Goal: Task Accomplishment & Management: Complete application form

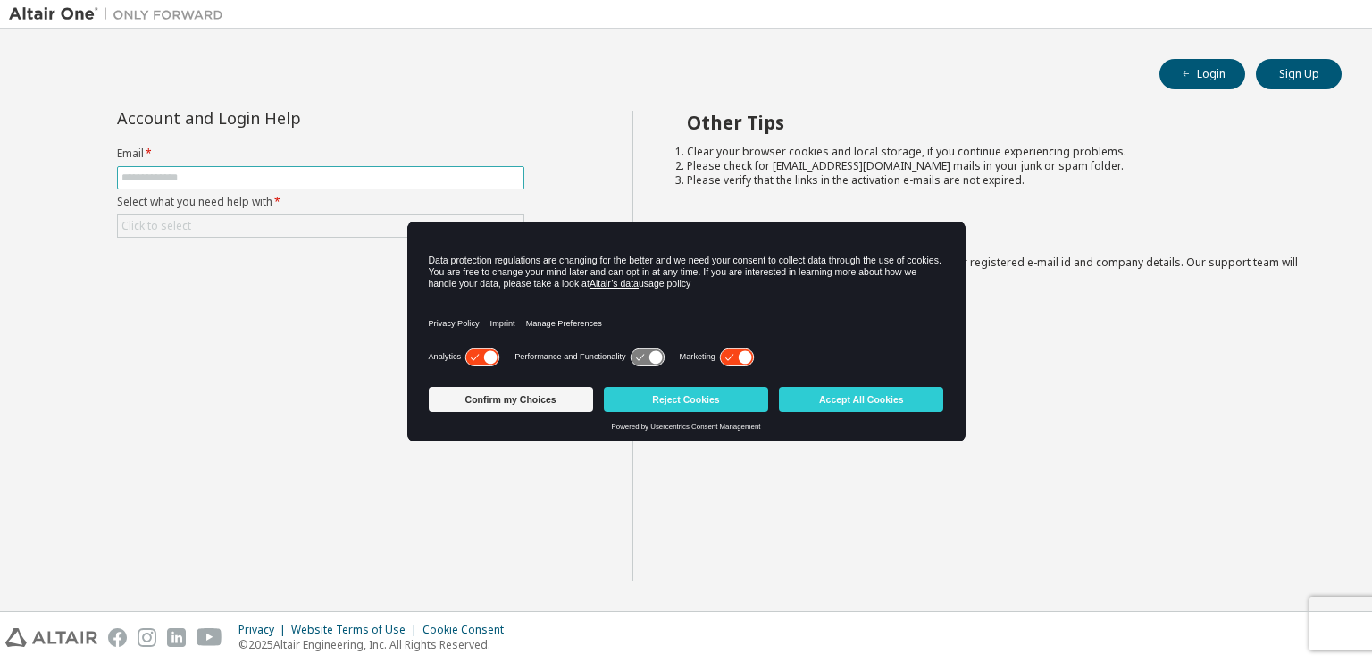
click at [396, 172] on input "text" at bounding box center [321, 178] width 398 height 14
type input "**********"
click at [299, 227] on div "Click to select" at bounding box center [321, 225] width 406 height 21
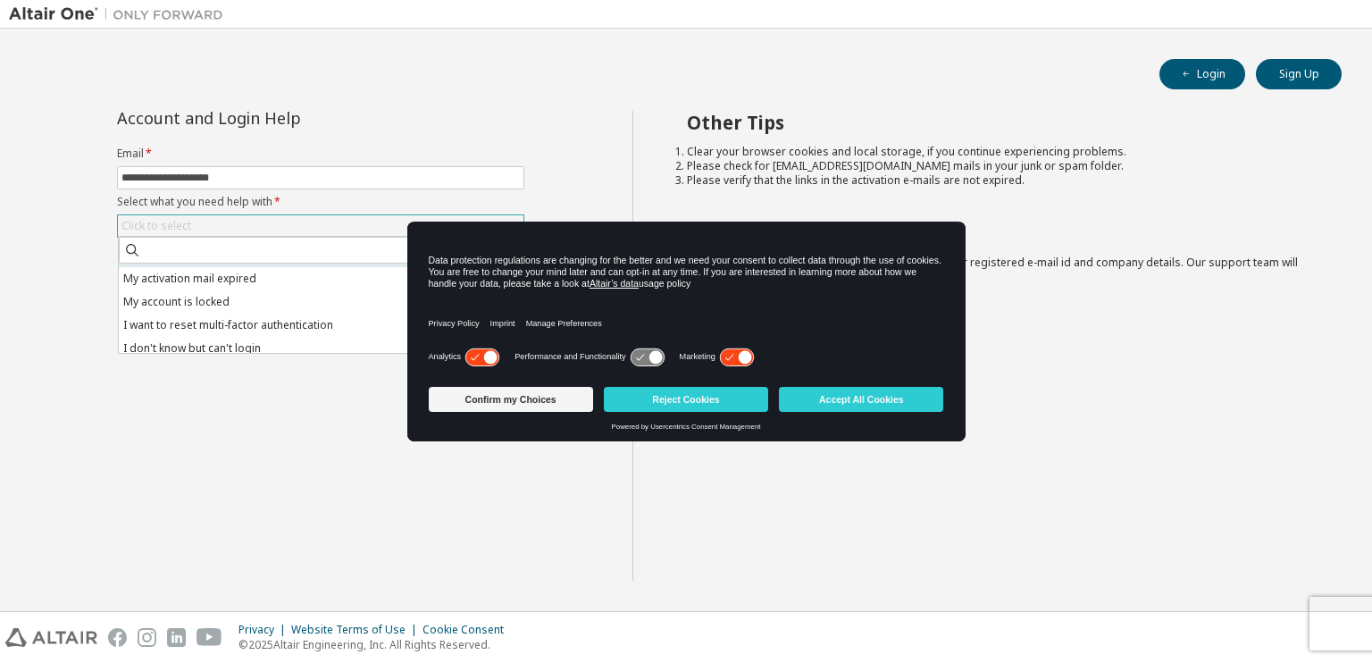
scroll to position [50, 0]
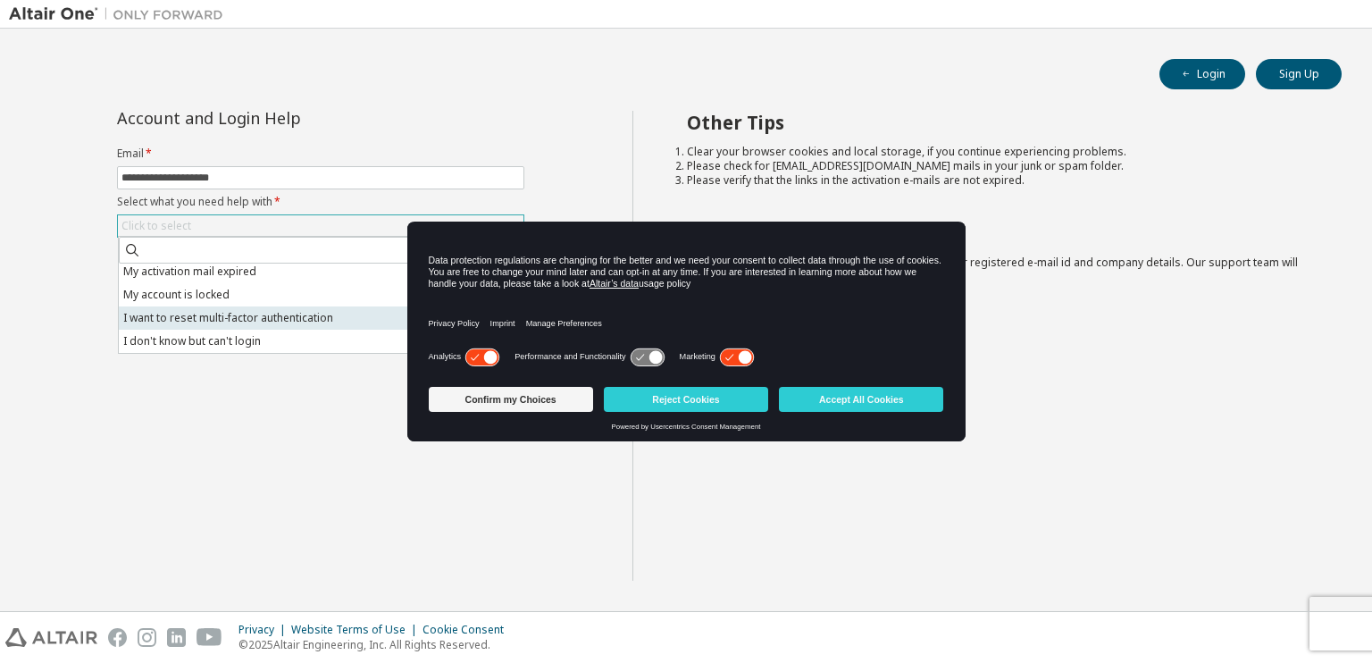
click at [297, 312] on li "I want to reset multi-factor authentication" at bounding box center [320, 317] width 402 height 23
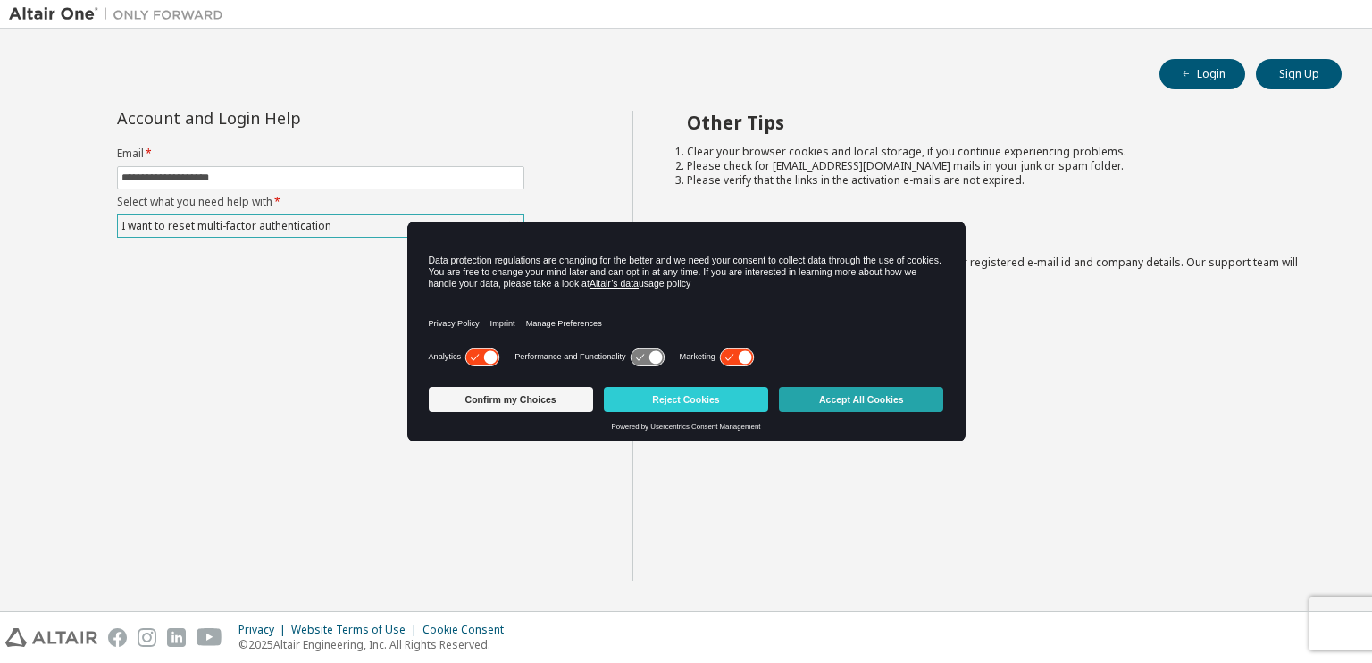
click at [842, 401] on button "Accept All Cookies" at bounding box center [861, 399] width 164 height 25
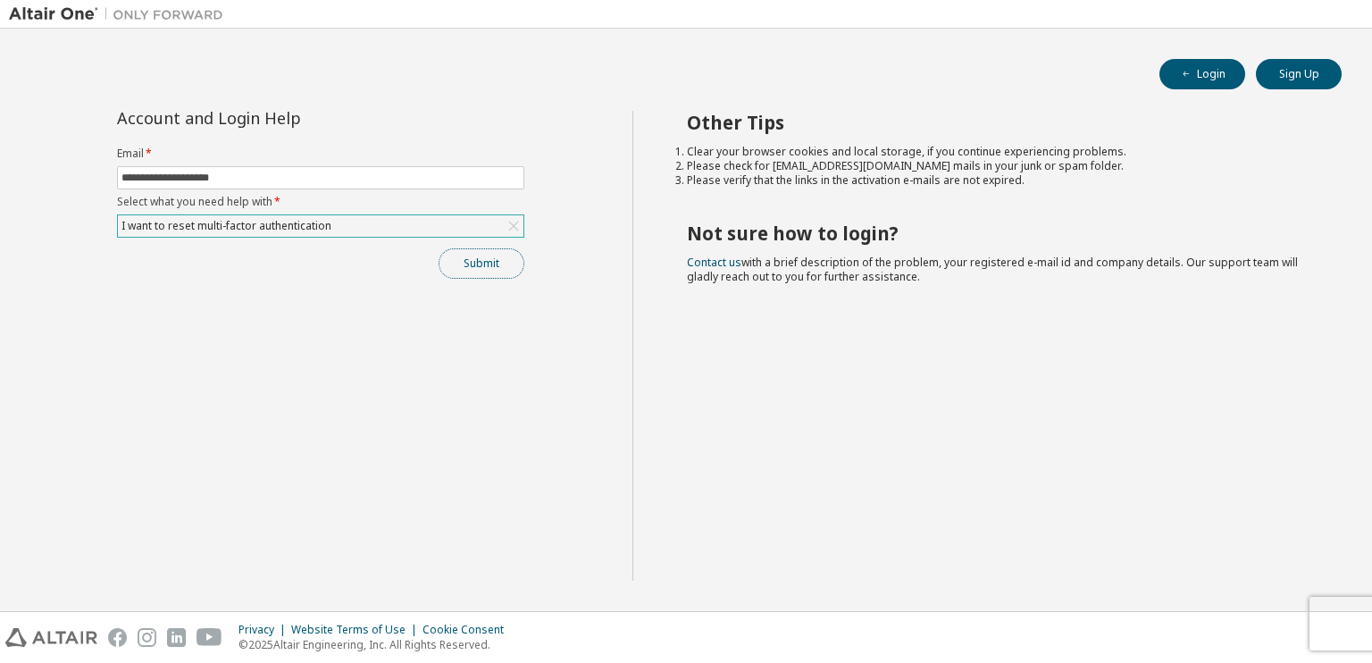
click at [502, 274] on button "Submit" at bounding box center [482, 263] width 86 height 30
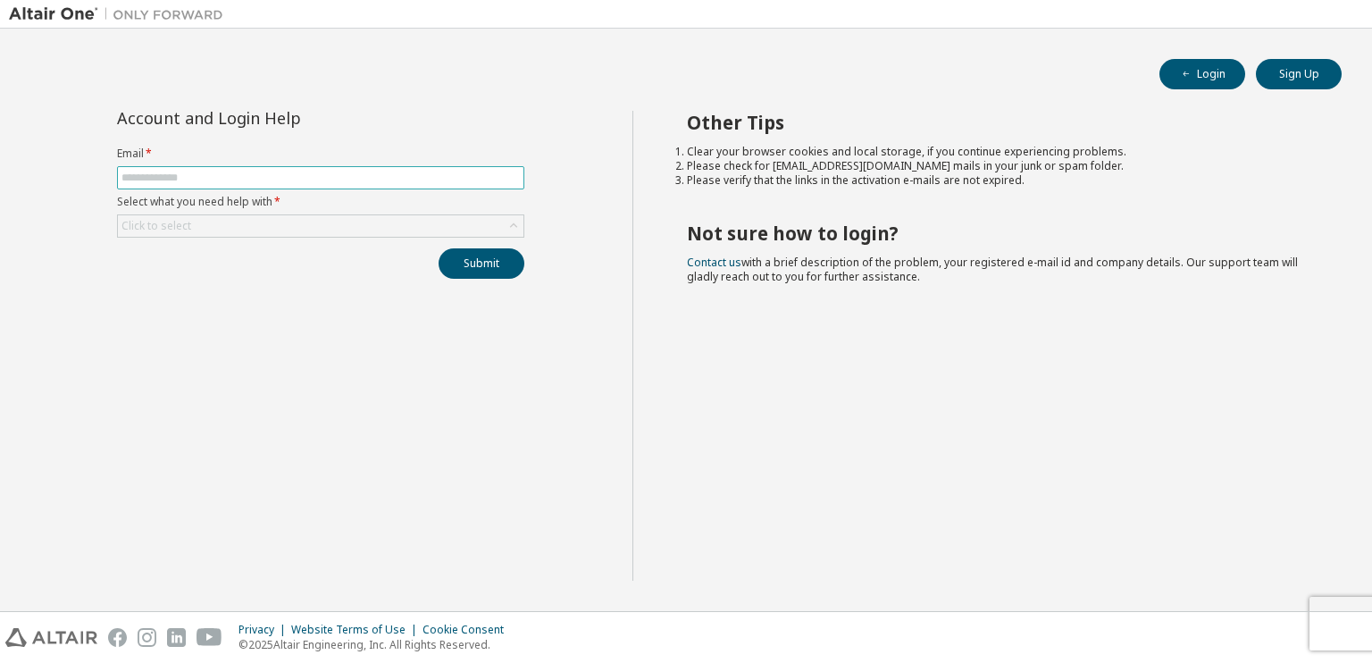
click at [414, 180] on input "text" at bounding box center [321, 178] width 398 height 14
type input "**********"
click at [329, 225] on div "Click to select" at bounding box center [321, 225] width 406 height 21
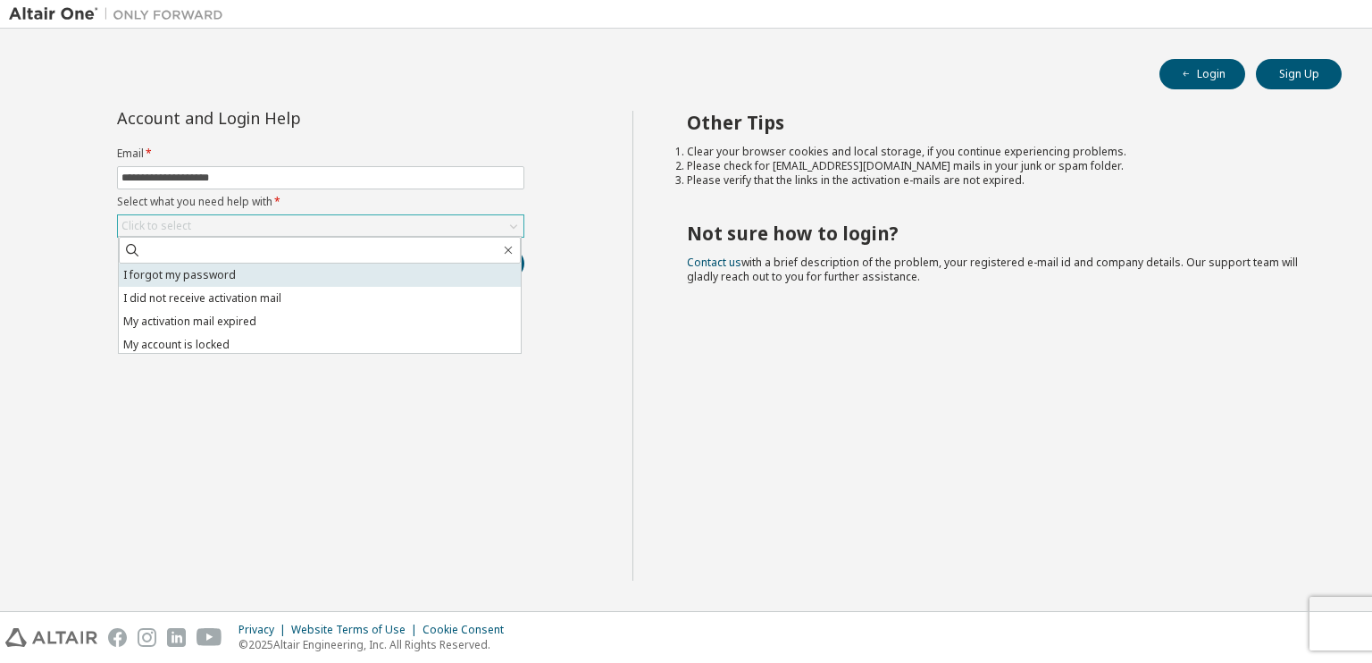
click at [310, 284] on li "I forgot my password" at bounding box center [320, 275] width 402 height 23
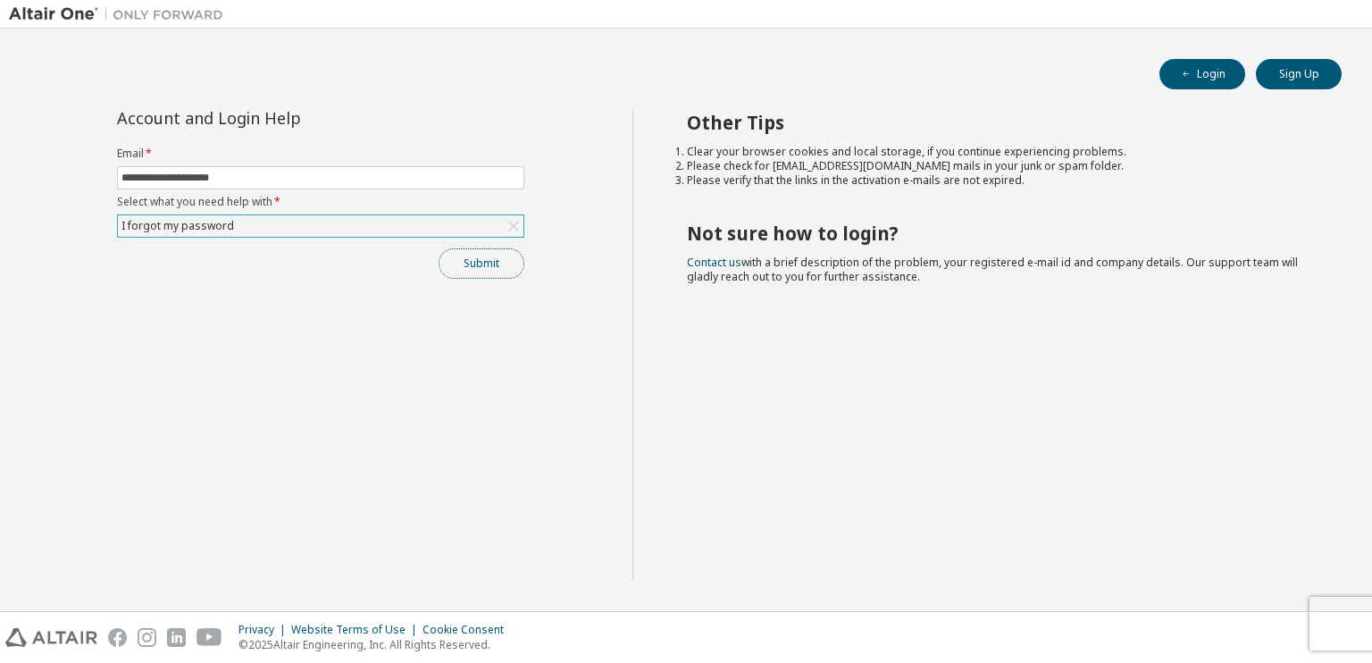
click at [479, 269] on button "Submit" at bounding box center [482, 263] width 86 height 30
click at [447, 111] on div "Account and Login Help" at bounding box center [320, 118] width 407 height 14
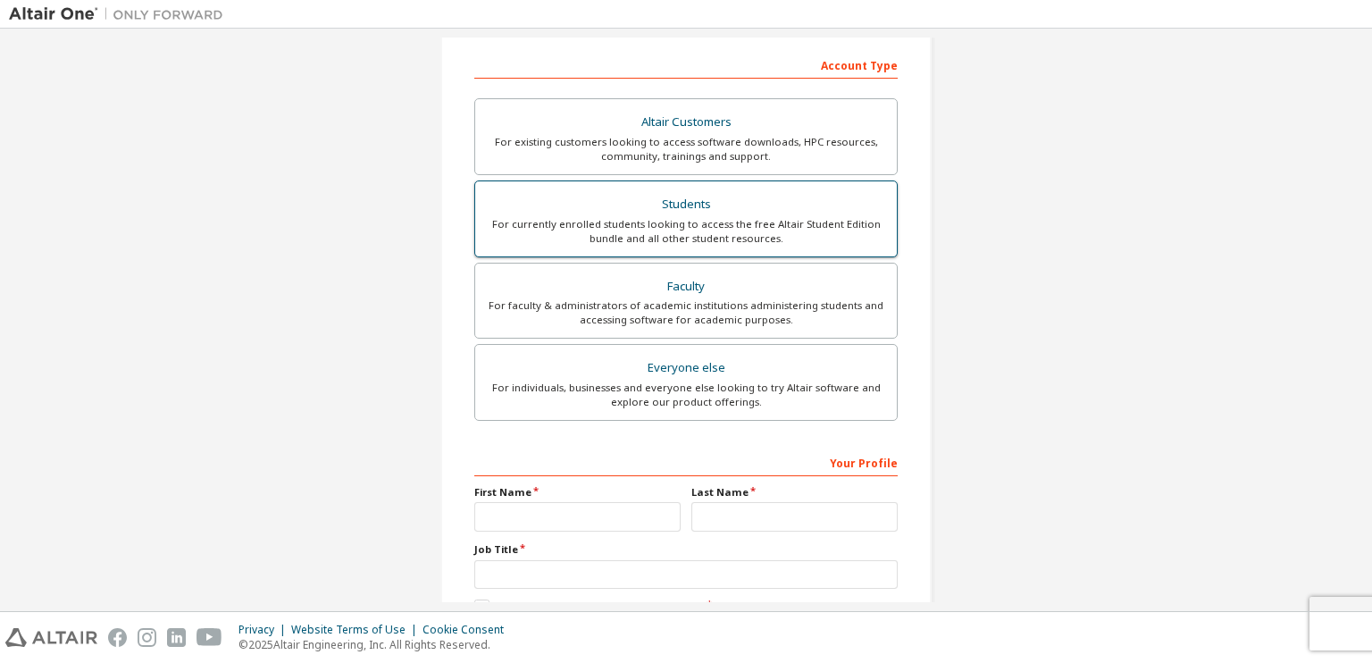
scroll to position [285, 0]
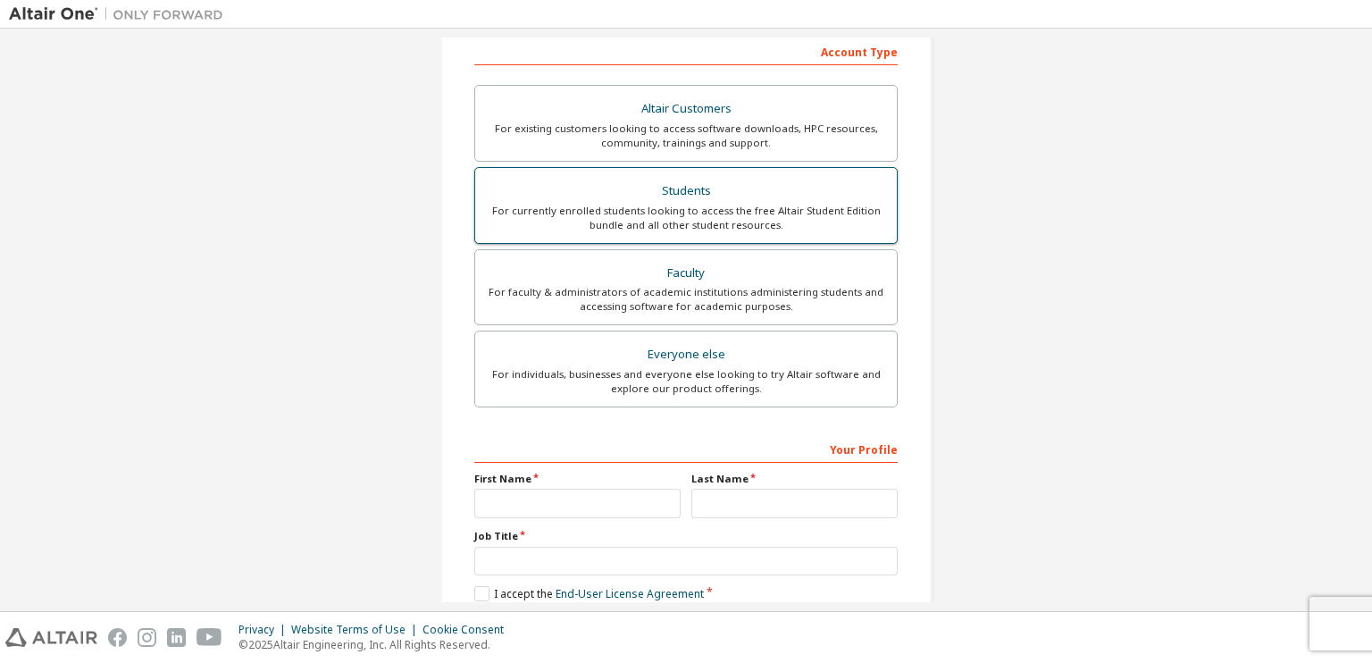
click at [695, 222] on div "For currently enrolled students looking to access the free Altair Student Editi…" at bounding box center [686, 218] width 400 height 29
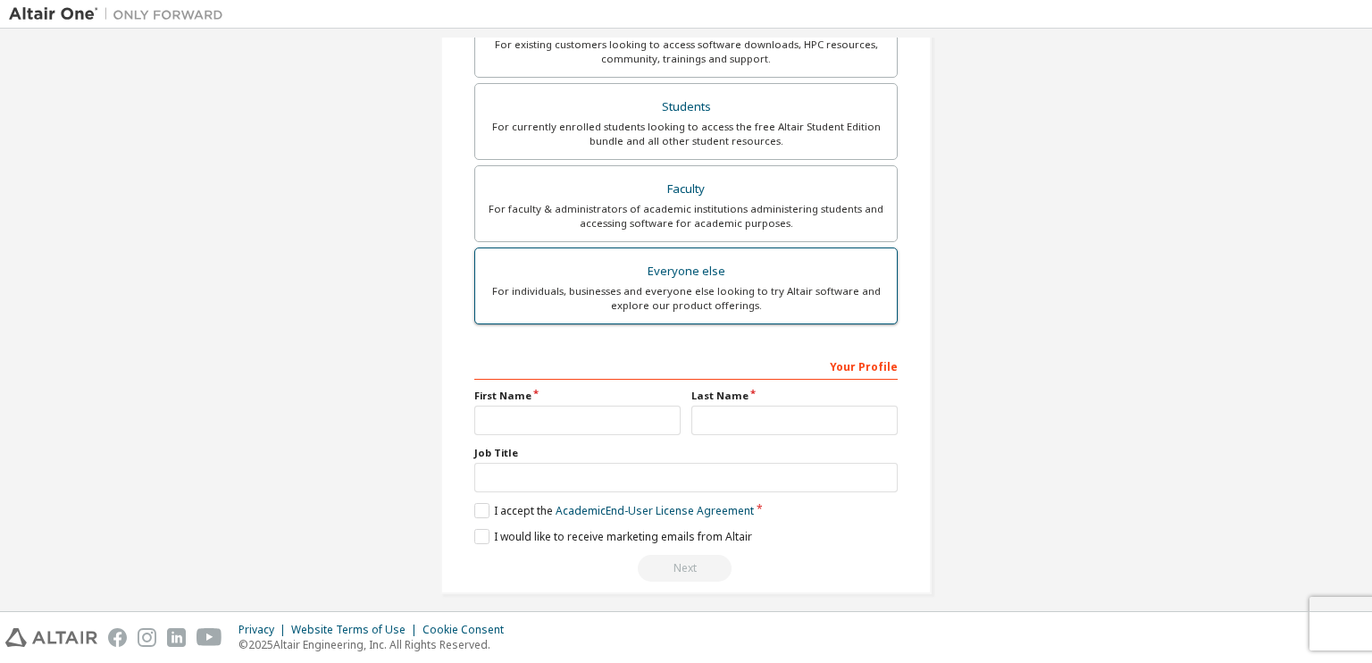
scroll to position [423, 0]
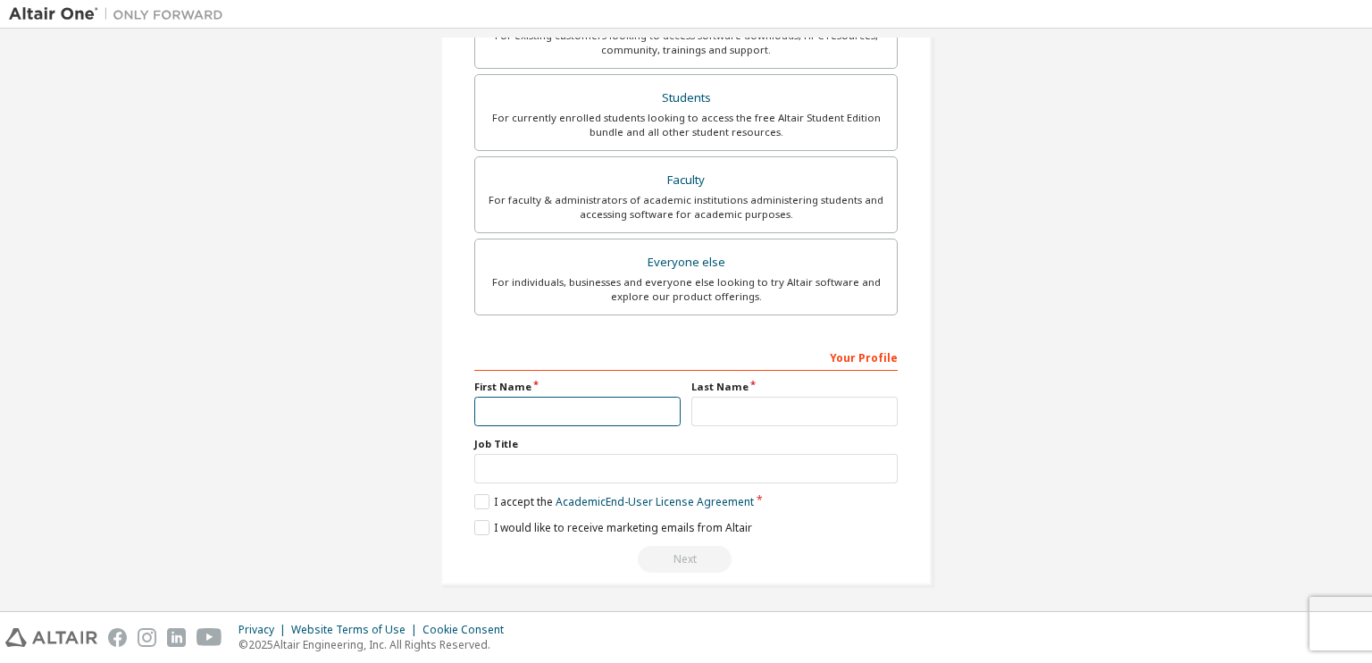
click at [639, 415] on input "text" at bounding box center [577, 411] width 206 height 29
type input "*****"
click at [782, 390] on label "Last Name" at bounding box center [795, 387] width 206 height 14
click at [782, 400] on input "text" at bounding box center [795, 411] width 206 height 29
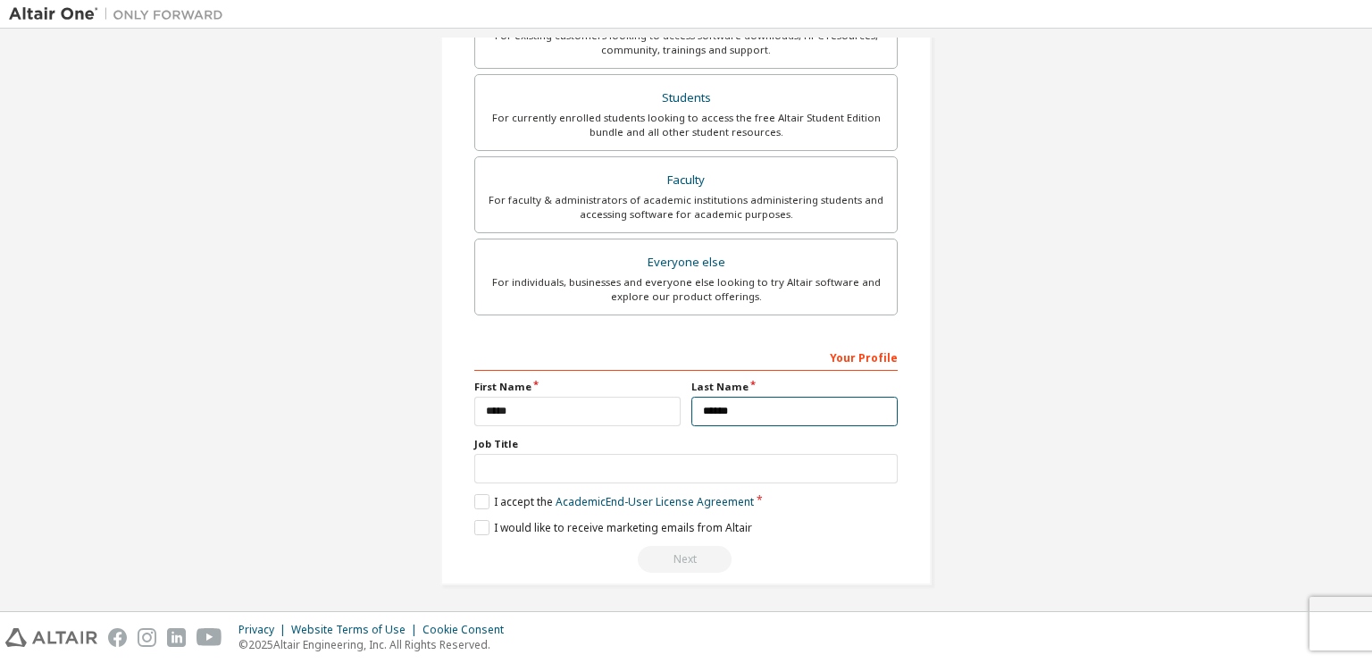
type input "*******"
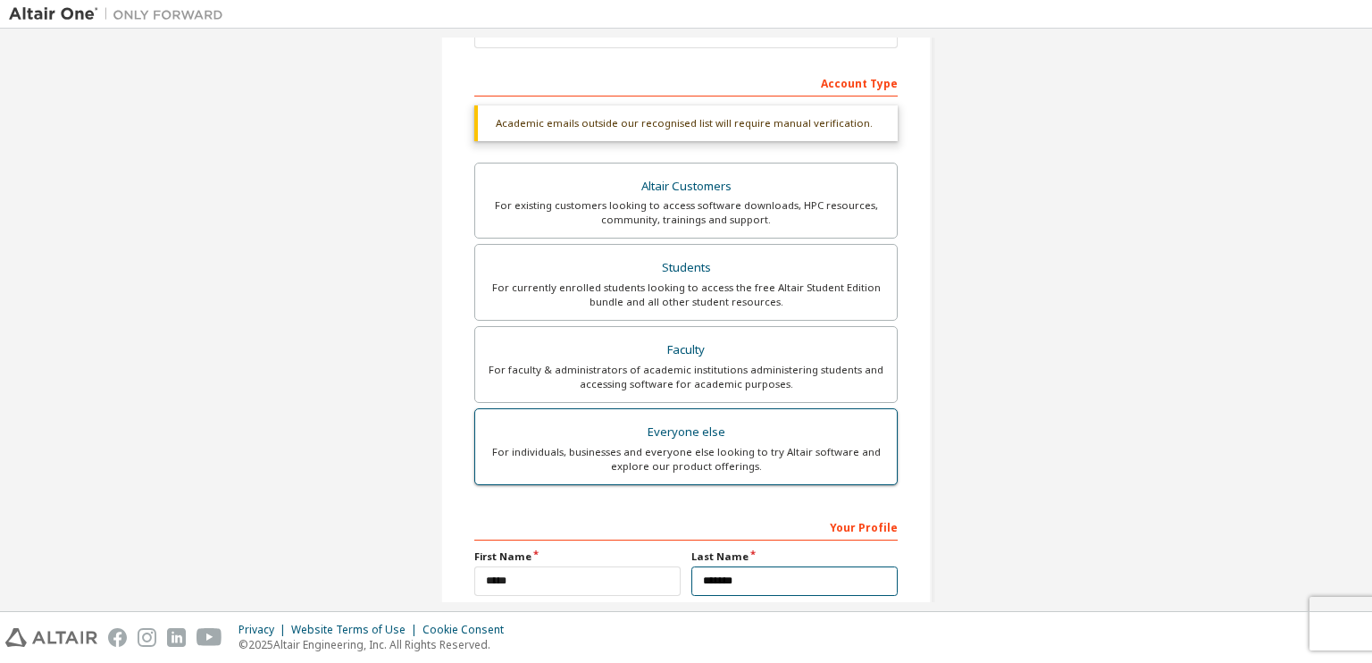
scroll to position [251, 0]
